Goal: Task Accomplishment & Management: Use online tool/utility

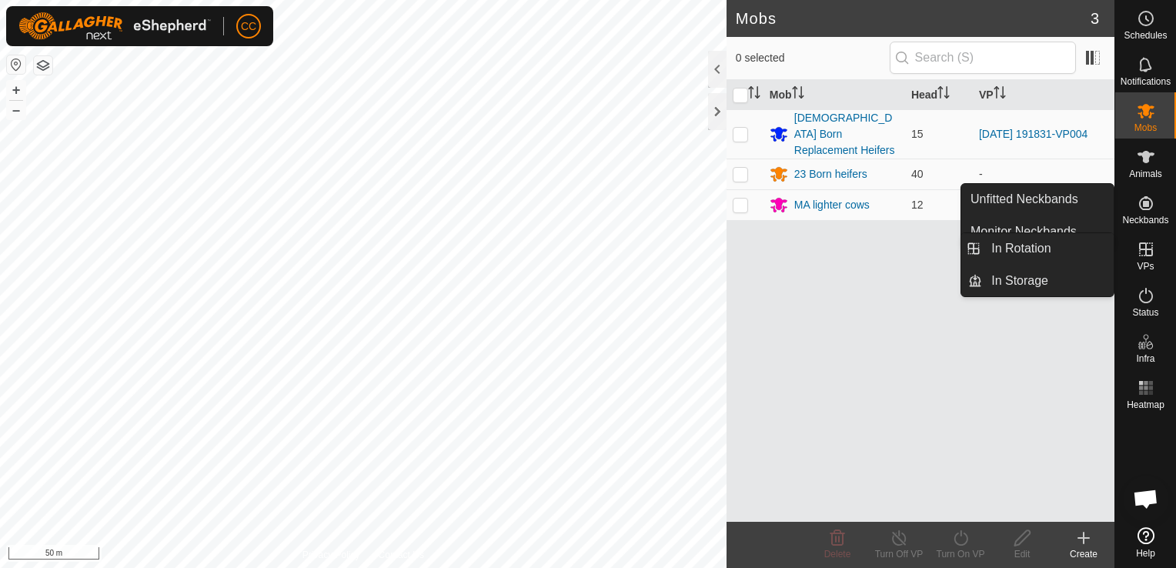
click at [1144, 248] on icon at bounding box center [1146, 249] width 18 height 18
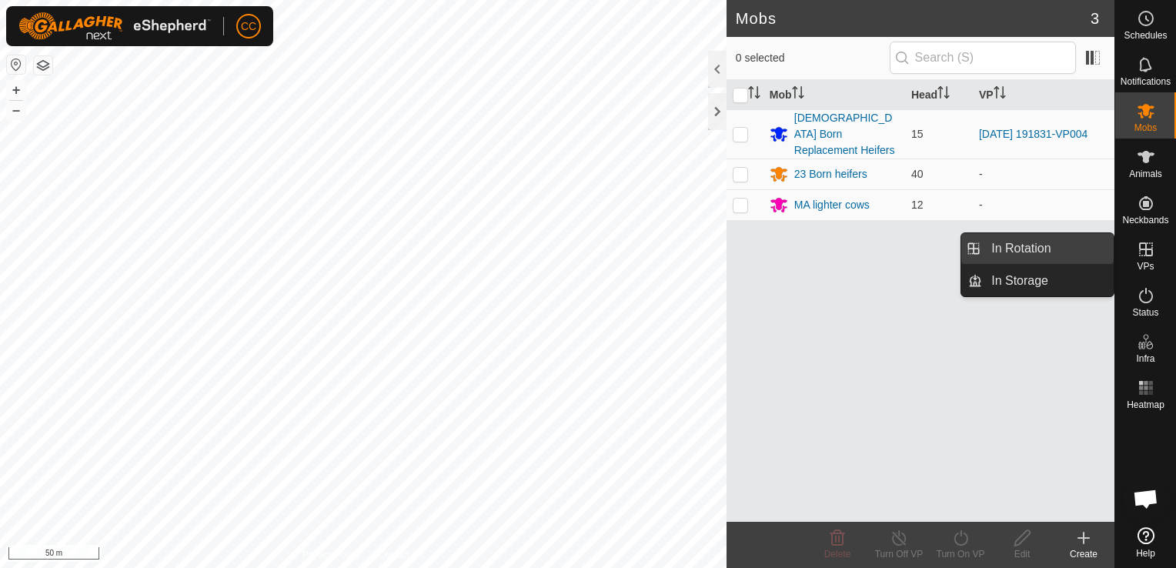
click at [1017, 256] on link "In Rotation" at bounding box center [1048, 248] width 132 height 31
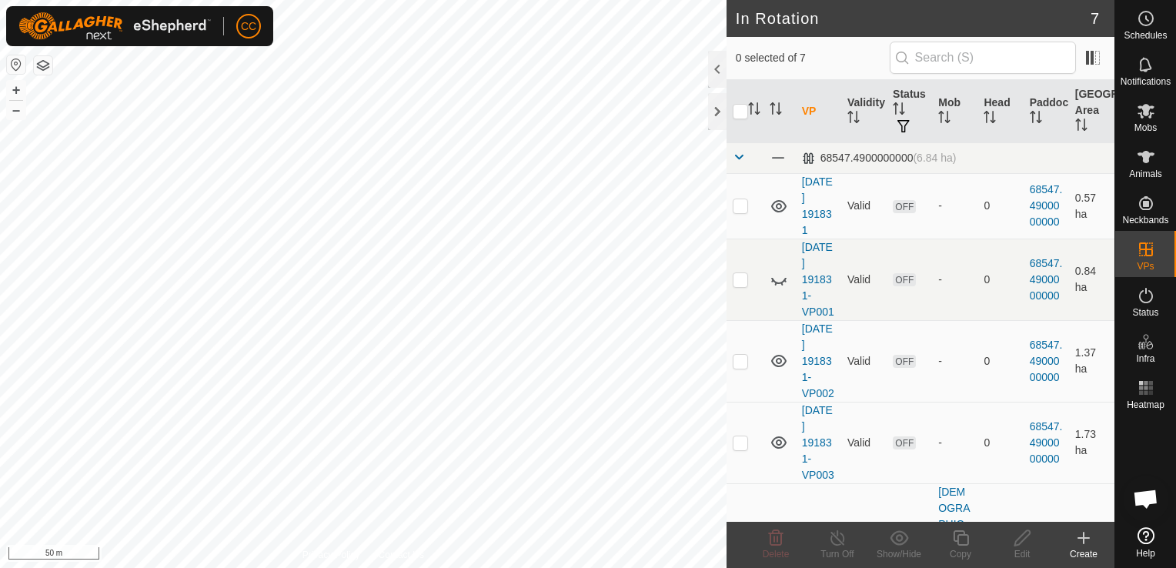
click at [1087, 542] on icon at bounding box center [1083, 538] width 18 height 18
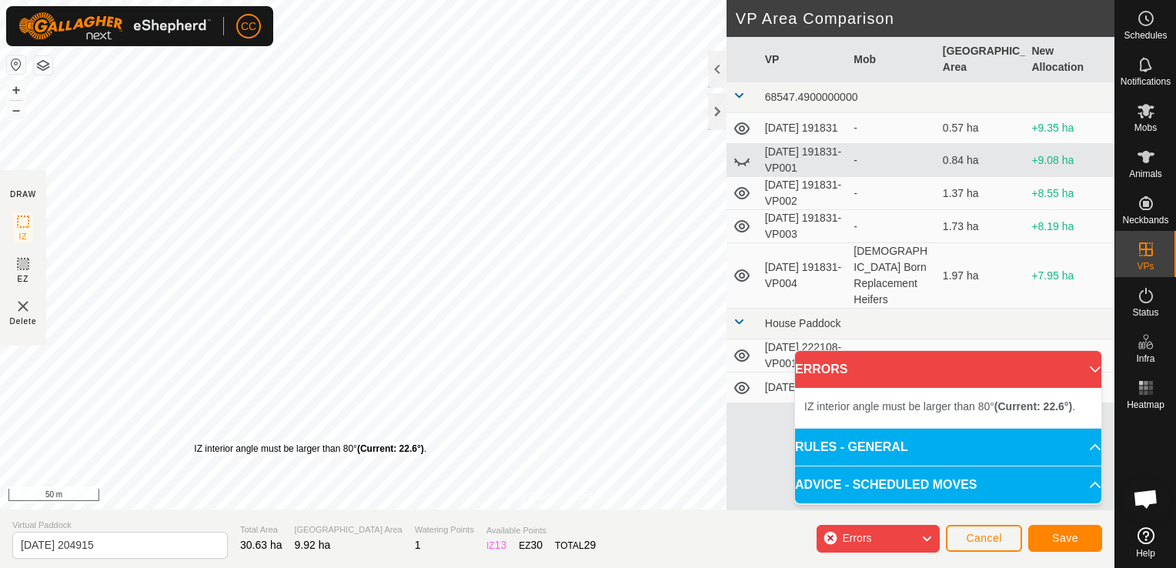
click at [307, 469] on div "IZ interior angle must be larger than 80° (Current: 22.6°) . + – ⇧ i 50 m" at bounding box center [557, 255] width 1114 height 510
drag, startPoint x: 449, startPoint y: 349, endPoint x: 736, endPoint y: 195, distance: 324.7
click at [736, 195] on div "Privacy Policy Contact Us + – ⇧ i 50 m DRAW IZ EZ Delete VP Area Comparison VP …" at bounding box center [557, 284] width 1114 height 568
click at [605, 0] on html "CC Schedules Notifications Mobs Animals Neckbands VPs Status Infra Heatmap Help…" at bounding box center [588, 284] width 1176 height 568
click at [12, 112] on button "–" at bounding box center [16, 110] width 18 height 18
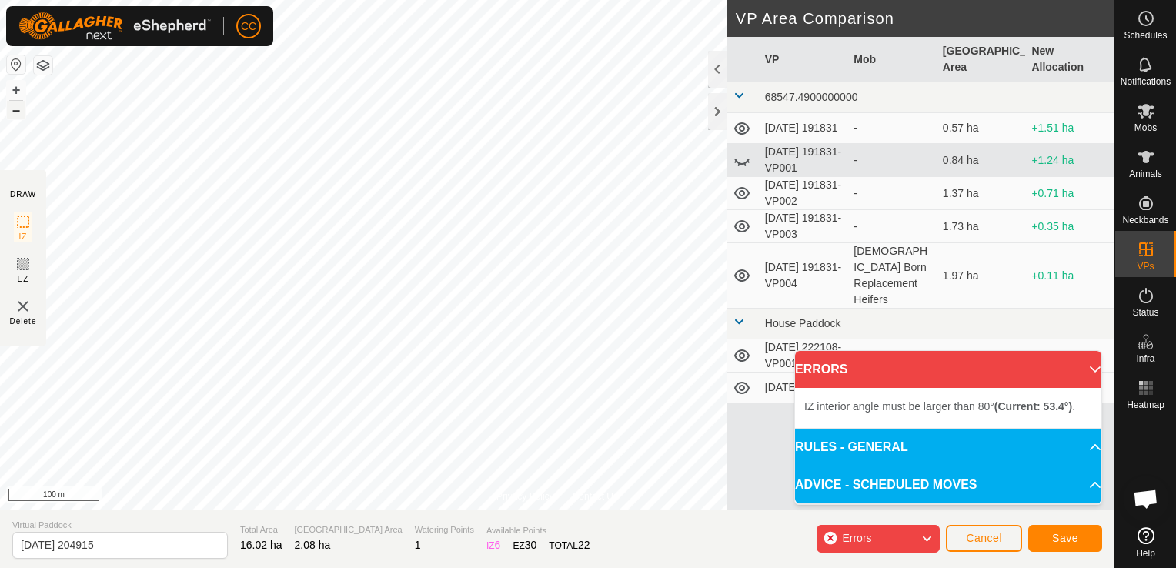
click at [12, 112] on button "–" at bounding box center [16, 110] width 18 height 18
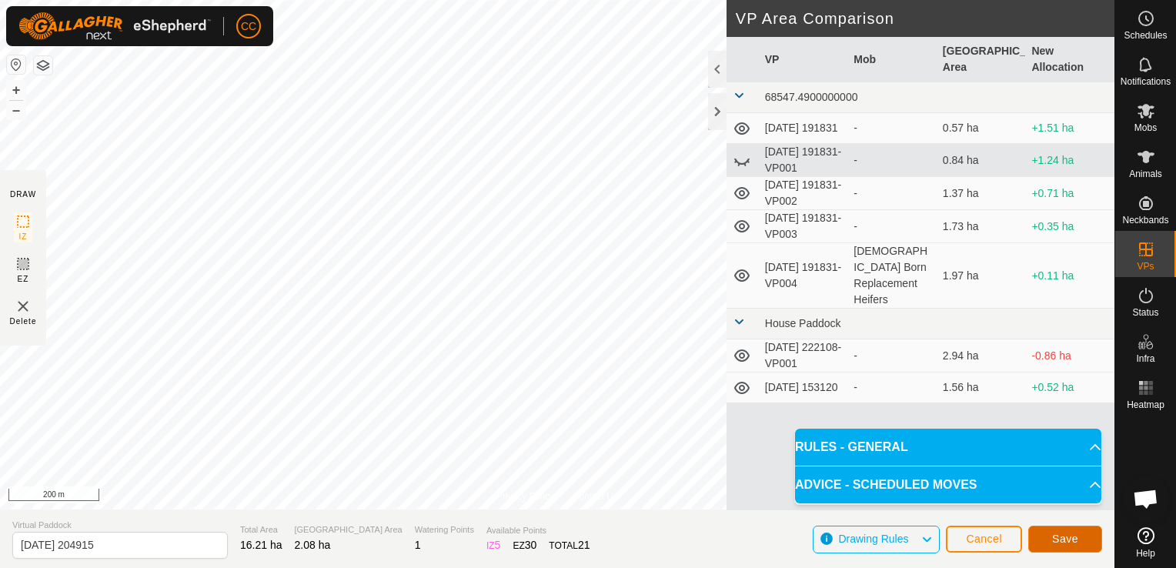
click at [1061, 539] on span "Save" at bounding box center [1065, 539] width 26 height 12
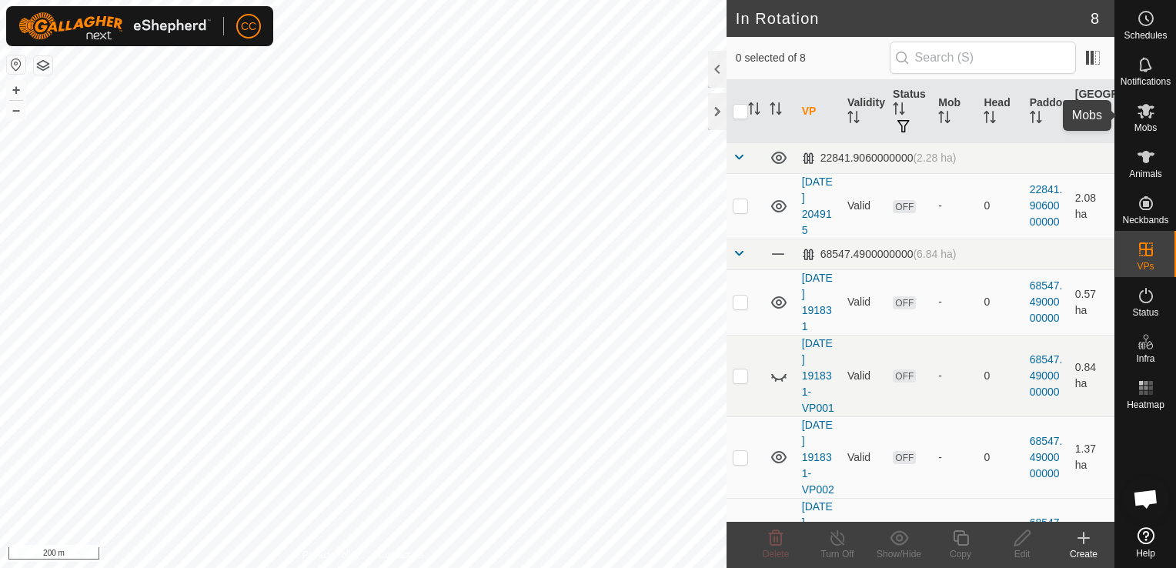
click at [1145, 117] on icon at bounding box center [1146, 111] width 18 height 18
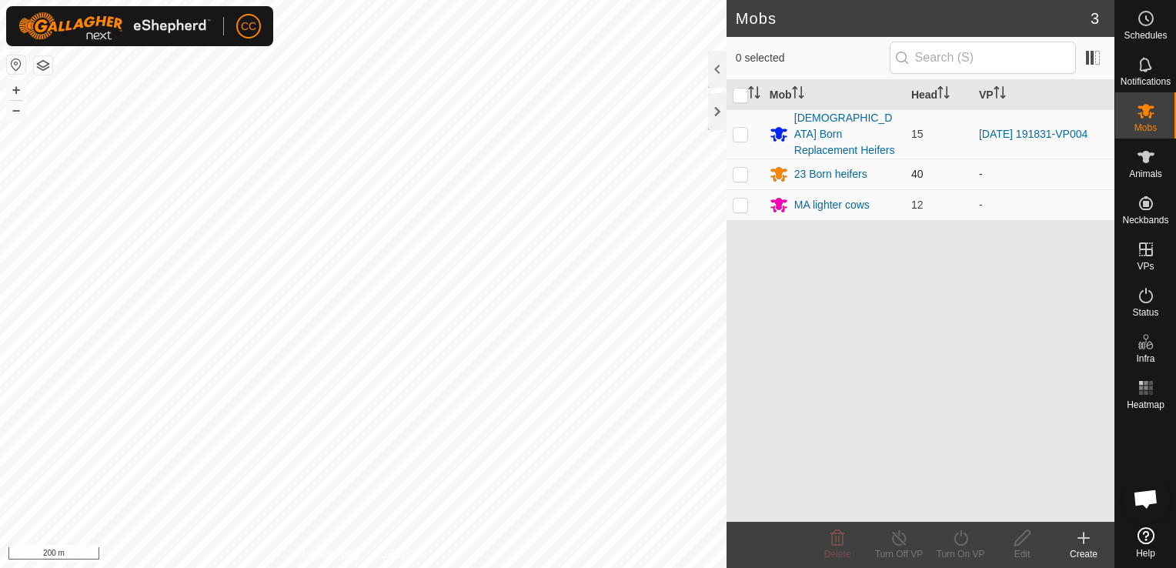
click at [739, 168] on p-checkbox at bounding box center [740, 174] width 15 height 12
checkbox input "true"
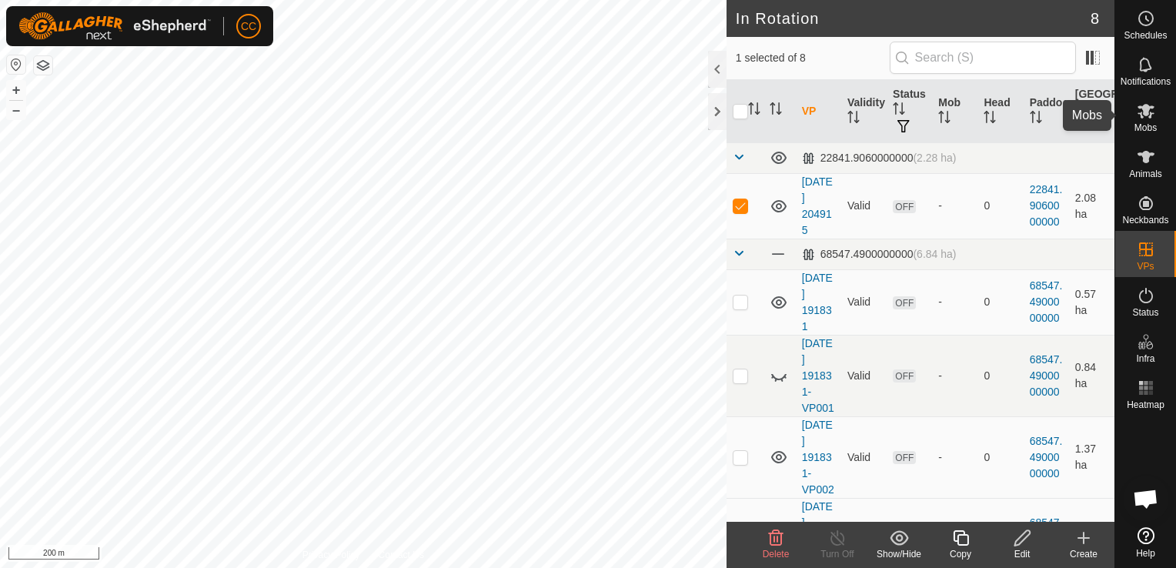
click at [1148, 115] on icon at bounding box center [1146, 111] width 18 height 18
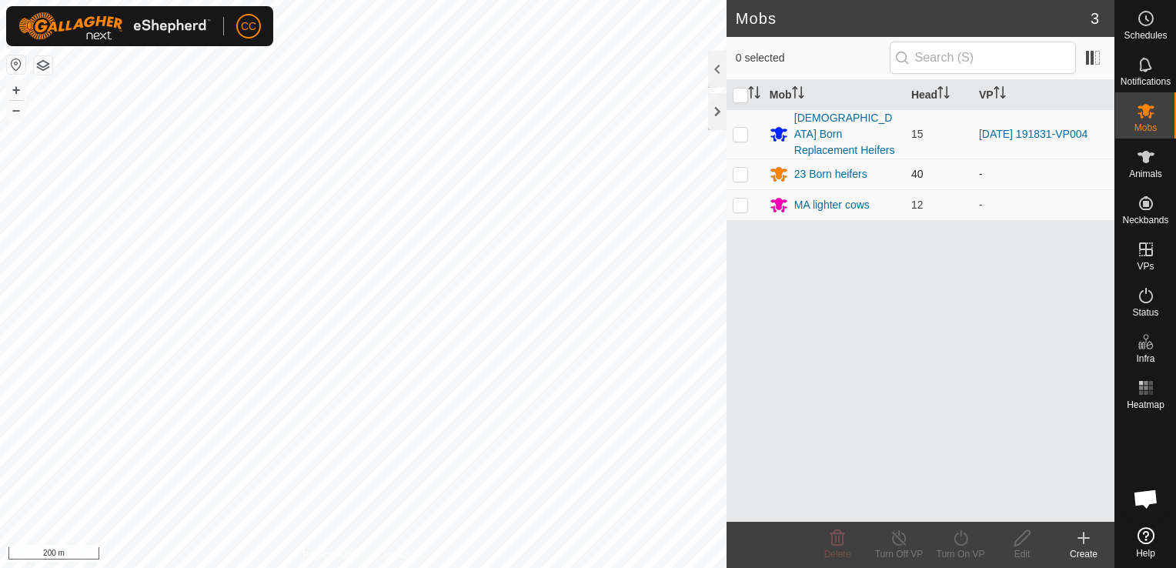
click at [739, 168] on p-checkbox at bounding box center [740, 174] width 15 height 12
checkbox input "true"
click at [957, 540] on icon at bounding box center [960, 538] width 19 height 18
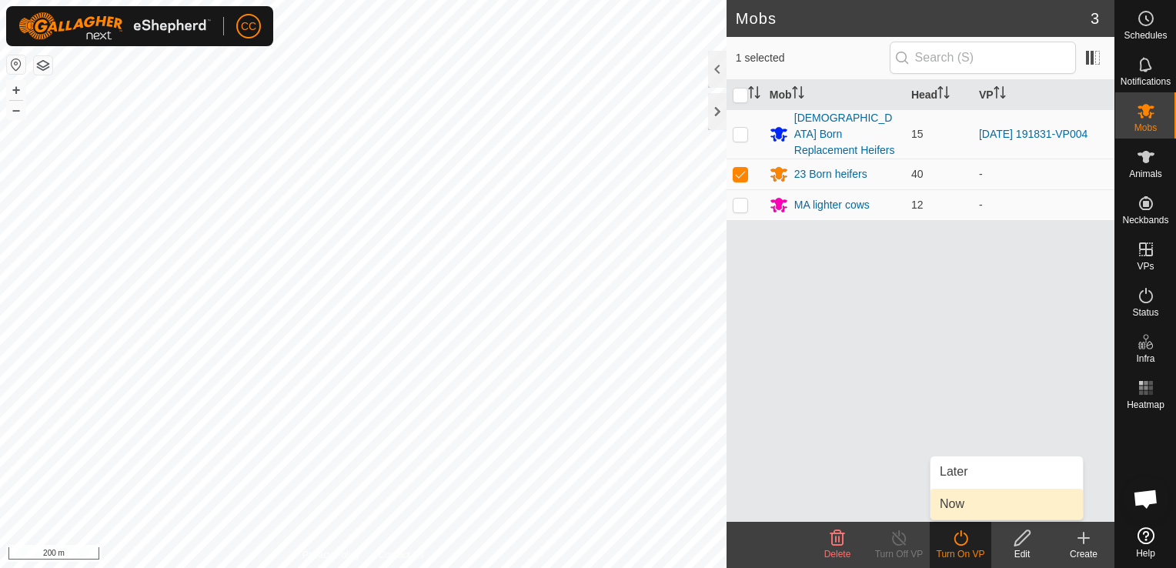
click at [950, 506] on link "Now" at bounding box center [1007, 504] width 152 height 31
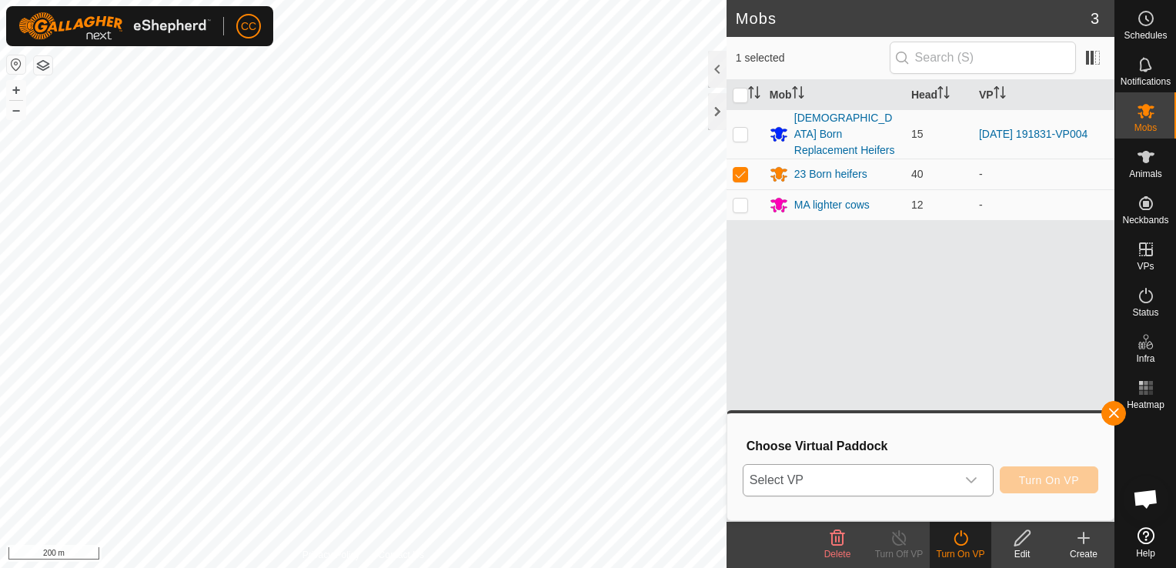
click at [975, 483] on icon "dropdown trigger" at bounding box center [971, 480] width 12 height 12
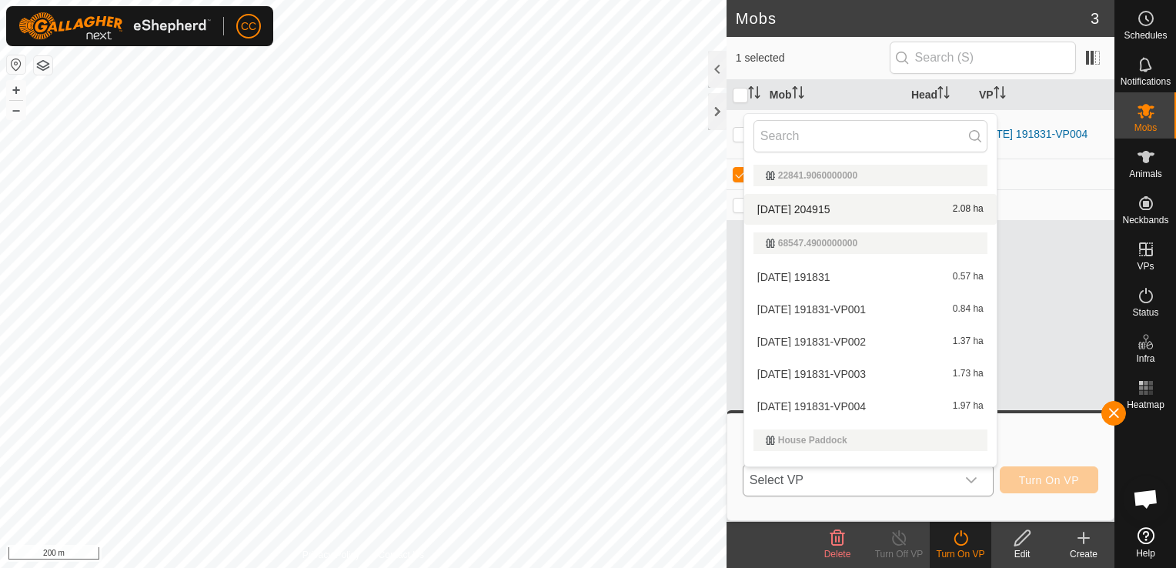
click at [804, 207] on li "[DATE] 204915 2.08 ha" at bounding box center [870, 209] width 252 height 31
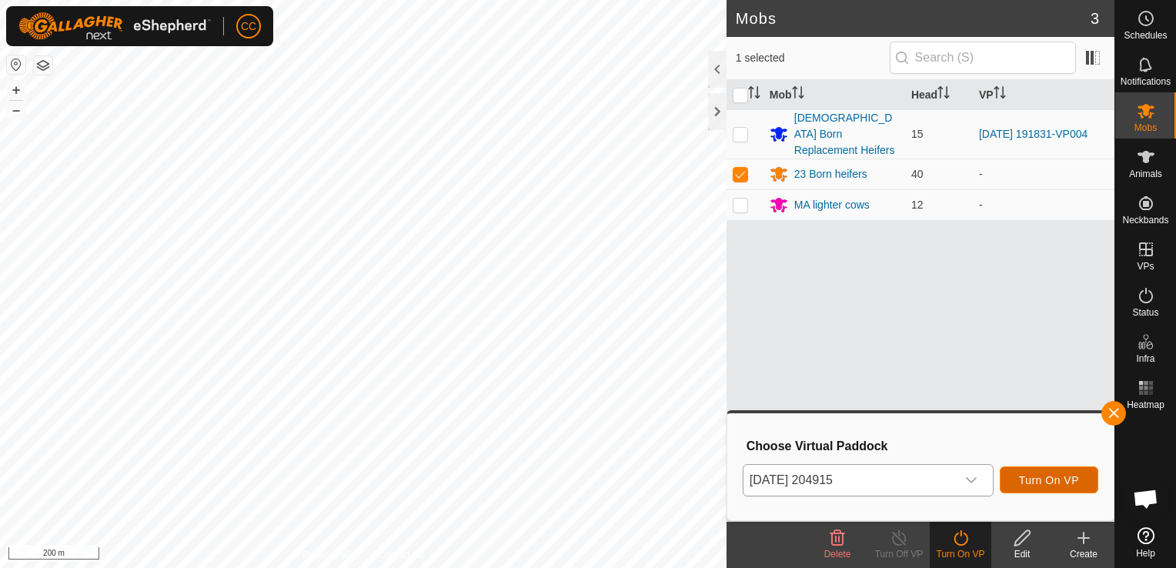
click at [1023, 479] on span "Turn On VP" at bounding box center [1049, 480] width 60 height 12
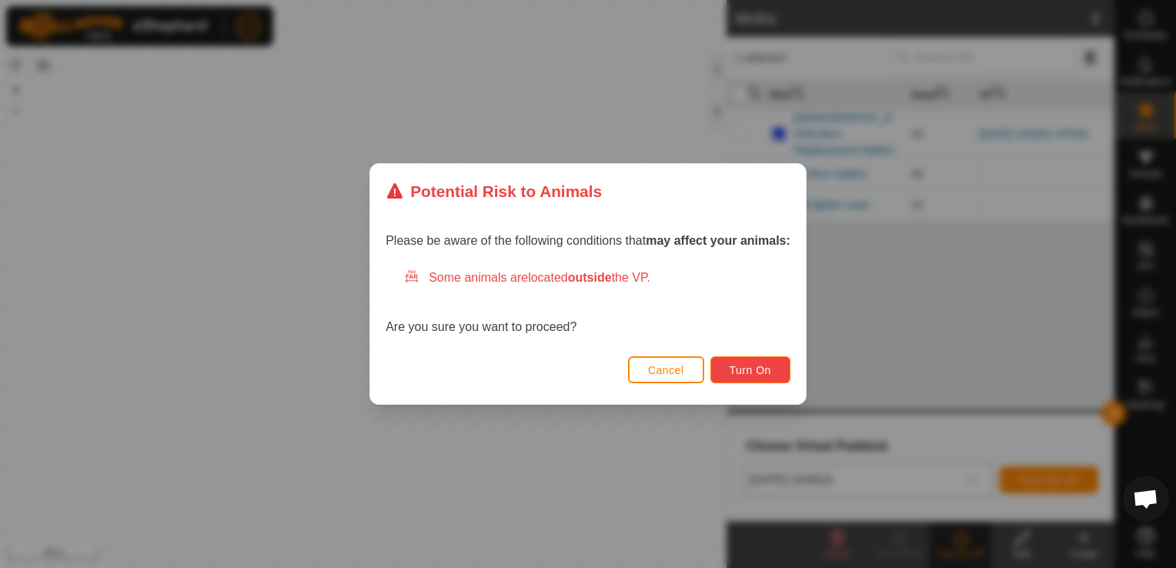
click at [760, 372] on span "Turn On" at bounding box center [751, 370] width 42 height 12
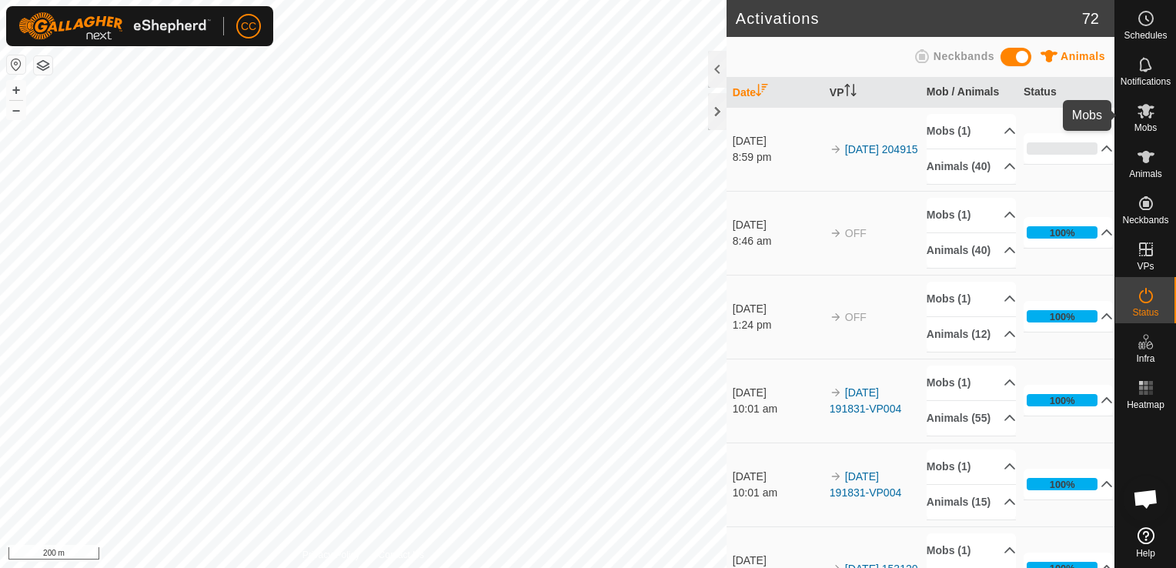
click at [1147, 115] on icon at bounding box center [1146, 111] width 18 height 18
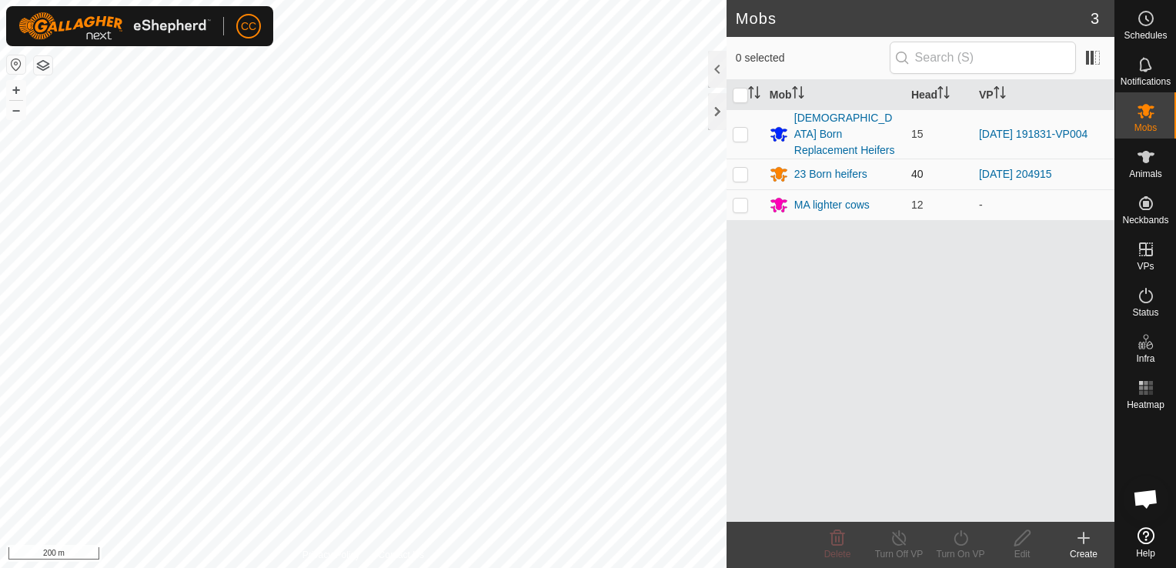
click at [737, 168] on p-checkbox at bounding box center [740, 174] width 15 height 12
click at [740, 168] on p-checkbox at bounding box center [740, 174] width 15 height 12
checkbox input "false"
click at [740, 128] on p-checkbox at bounding box center [740, 134] width 15 height 12
checkbox input "true"
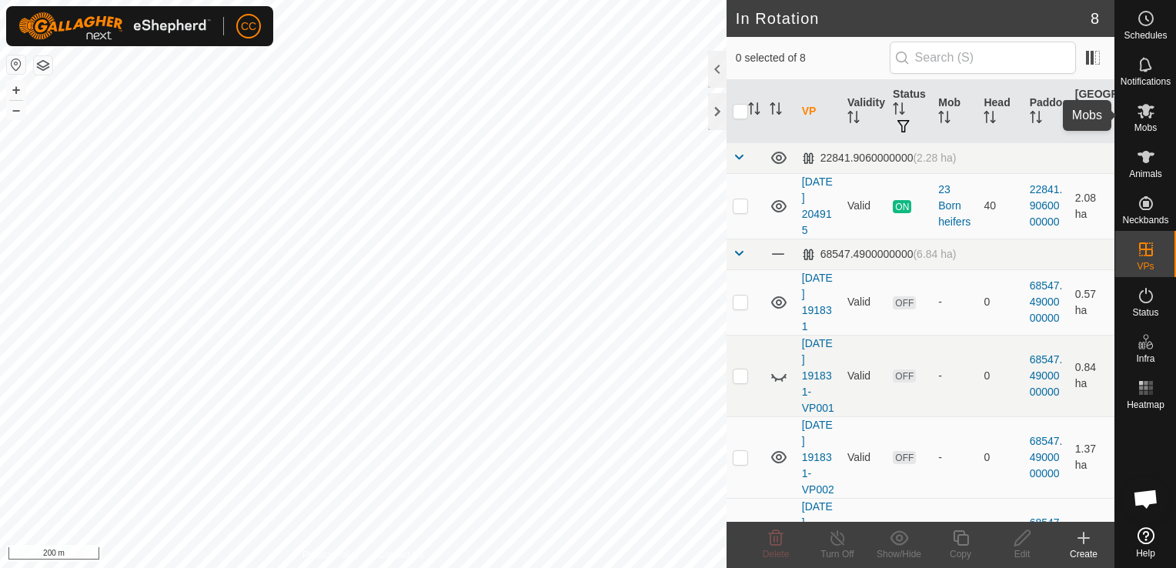
click at [1151, 114] on icon at bounding box center [1146, 111] width 17 height 15
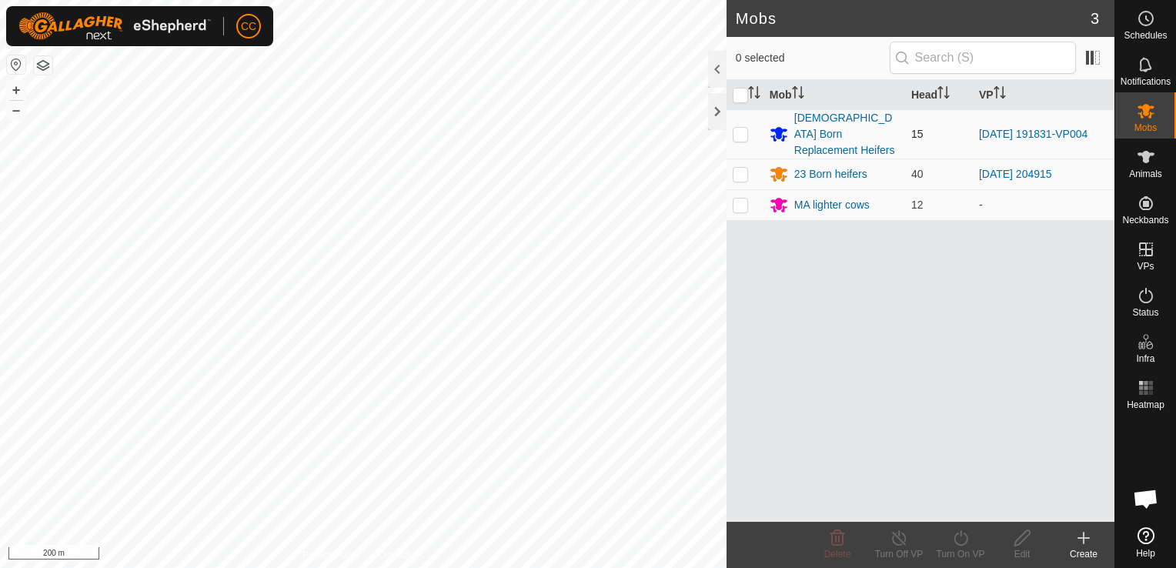
click at [741, 128] on p-checkbox at bounding box center [740, 134] width 15 height 12
checkbox input "true"
click at [1013, 128] on link "[DATE] 191831-VP004" at bounding box center [1033, 134] width 109 height 12
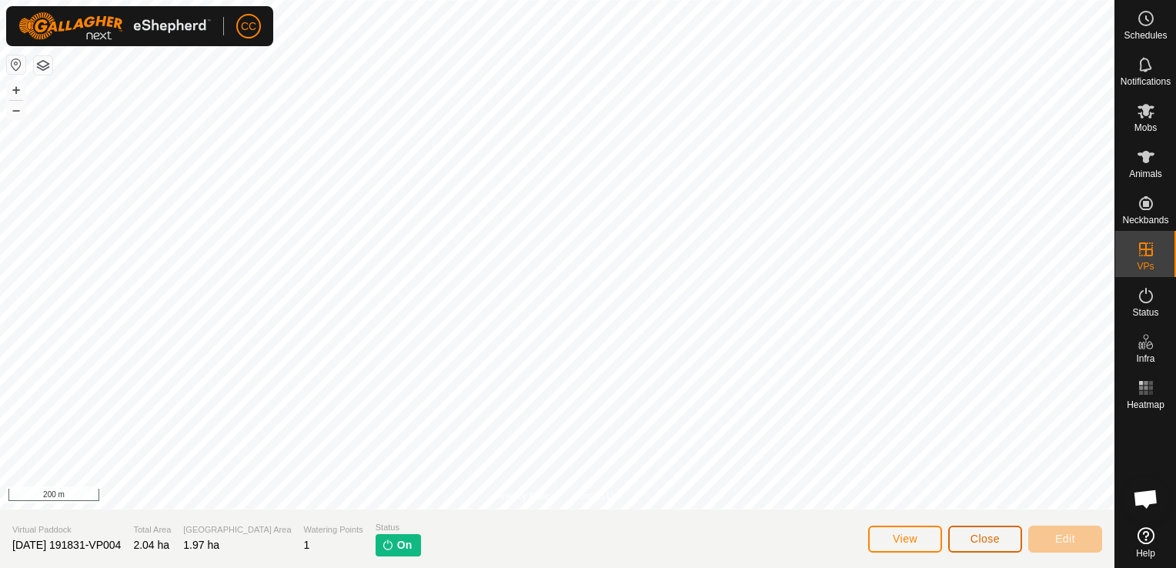
click at [977, 540] on span "Close" at bounding box center [985, 539] width 29 height 12
